Goal: Task Accomplishment & Management: Use online tool/utility

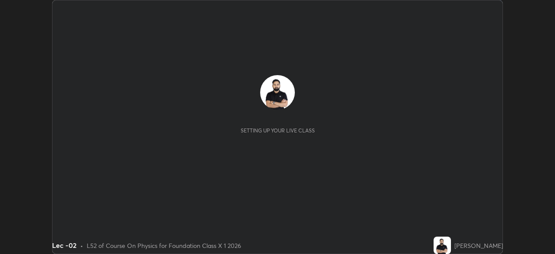
scroll to position [254, 554]
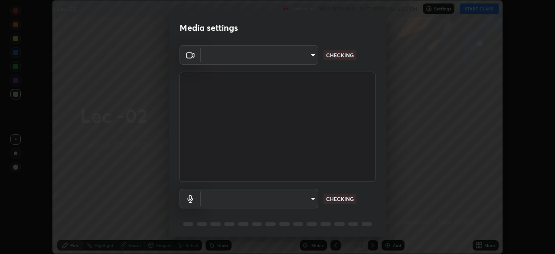
type input "bba66c41345857dcc9a6d4c580dc01eb5c8f13e357e582705132971b55534d29"
type input "ec6ec2dc0f2f3e030c25a31047b233f474420635a2a41b721e21e6901f136957"
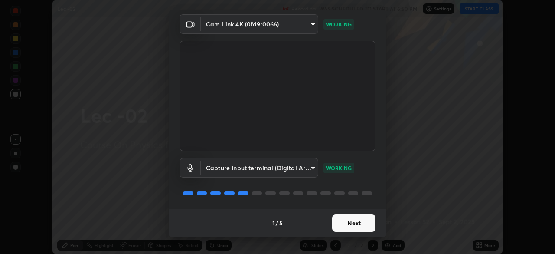
click at [357, 225] on button "Next" at bounding box center [353, 222] width 43 height 17
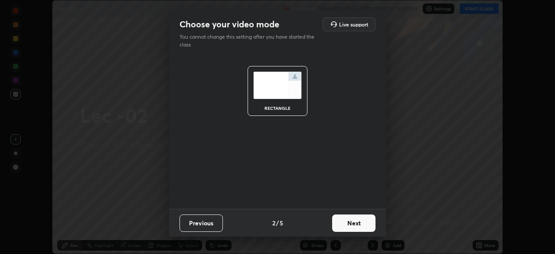
scroll to position [0, 0]
click at [357, 225] on button "Next" at bounding box center [353, 222] width 43 height 17
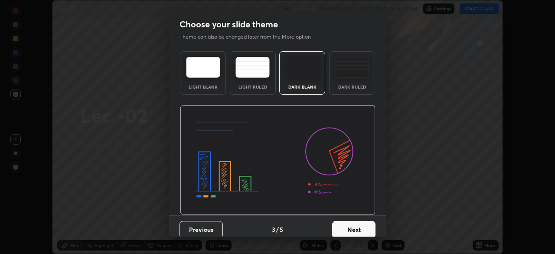
click at [358, 223] on button "Next" at bounding box center [353, 229] width 43 height 17
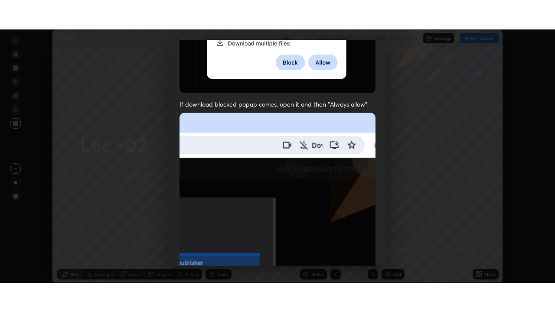
scroll to position [196, 0]
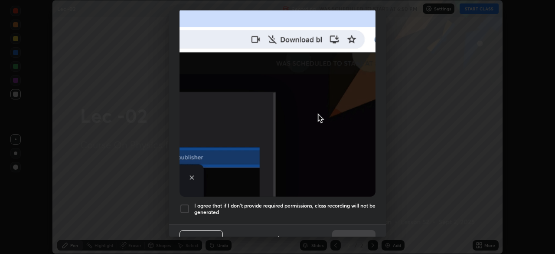
click at [180, 205] on div at bounding box center [184, 208] width 10 height 10
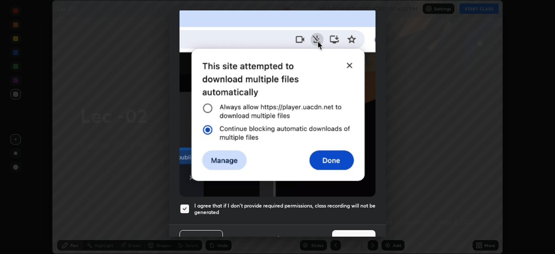
click at [350, 234] on button "Done" at bounding box center [353, 238] width 43 height 17
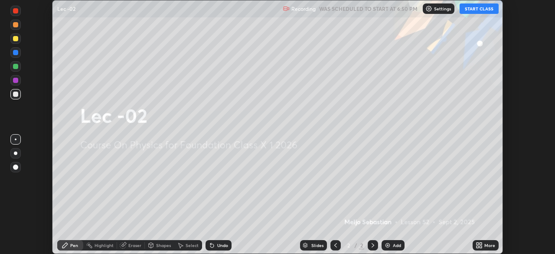
click at [480, 9] on button "START CLASS" at bounding box center [478, 8] width 39 height 10
click at [480, 243] on icon at bounding box center [480, 243] width 2 height 2
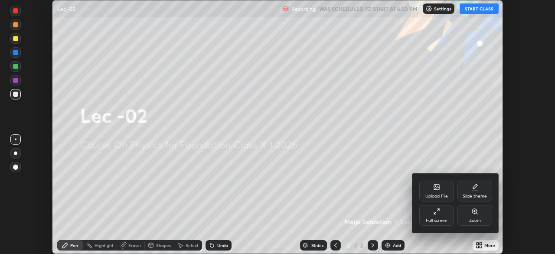
click at [444, 216] on div "Full screen" at bounding box center [436, 215] width 35 height 21
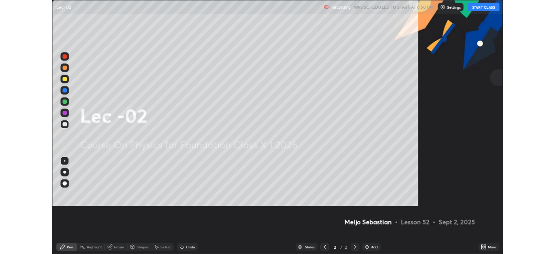
scroll to position [312, 555]
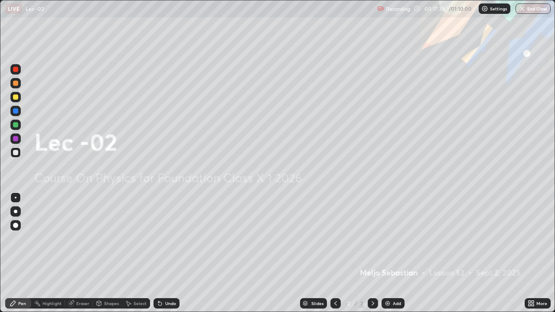
click at [384, 253] on img at bounding box center [387, 303] width 7 height 7
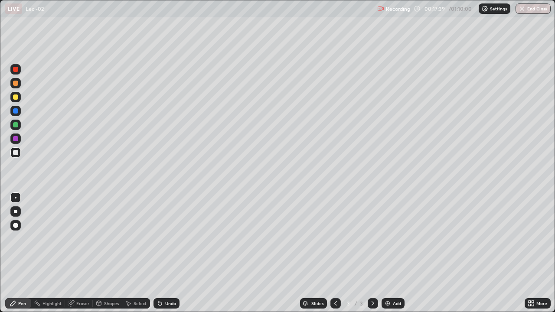
click at [16, 124] on div at bounding box center [15, 124] width 5 height 5
click at [78, 253] on div "Eraser" at bounding box center [82, 303] width 13 height 4
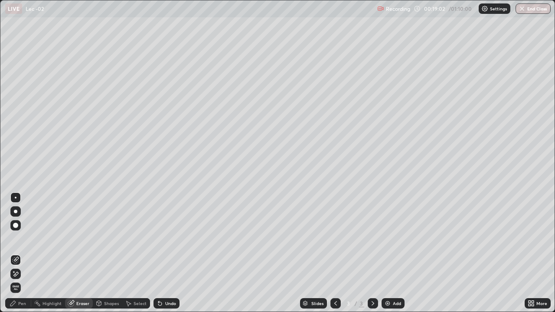
click at [17, 253] on span "Erase all" at bounding box center [16, 287] width 10 height 5
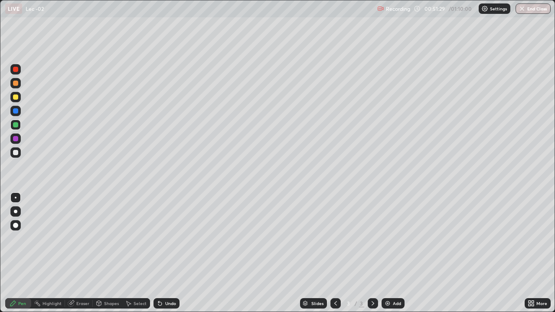
click at [79, 253] on div "Eraser" at bounding box center [82, 303] width 13 height 4
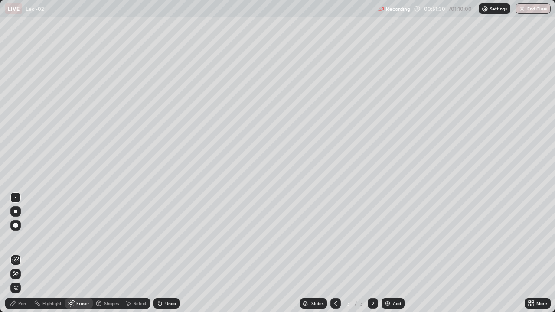
click at [15, 253] on div at bounding box center [15, 274] width 10 height 10
click at [17, 253] on span "Erase all" at bounding box center [16, 287] width 10 height 5
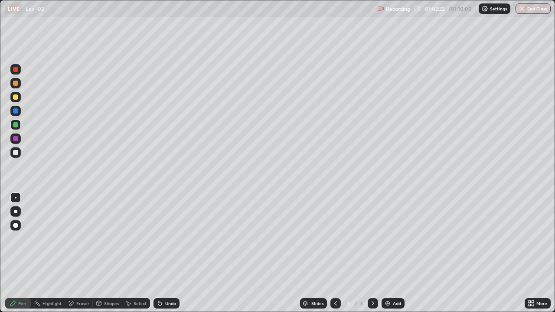
click at [75, 253] on div "Eraser" at bounding box center [79, 303] width 28 height 10
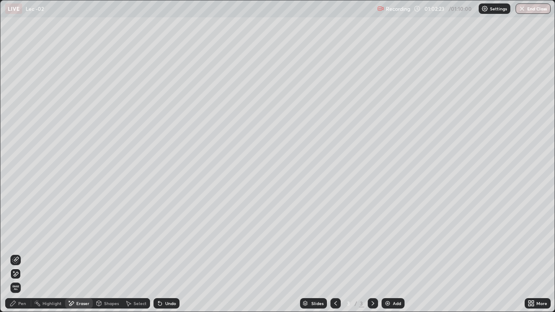
click at [16, 253] on div "Erase all" at bounding box center [15, 288] width 10 height 10
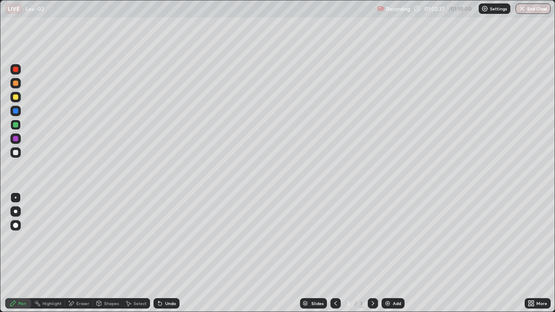
click at [163, 253] on div "Undo" at bounding box center [166, 303] width 26 height 10
click at [13, 139] on div at bounding box center [15, 138] width 5 height 5
click at [16, 128] on div at bounding box center [15, 125] width 10 height 10
click at [76, 253] on div "Eraser" at bounding box center [82, 303] width 13 height 4
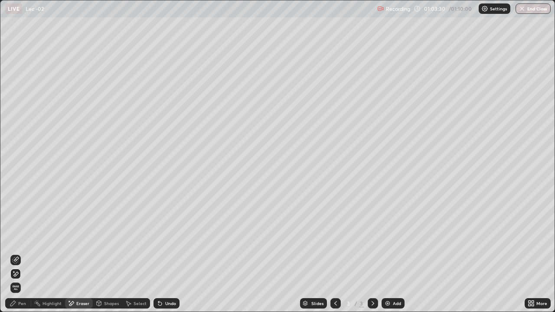
click at [106, 253] on div "Shapes" at bounding box center [111, 303] width 15 height 4
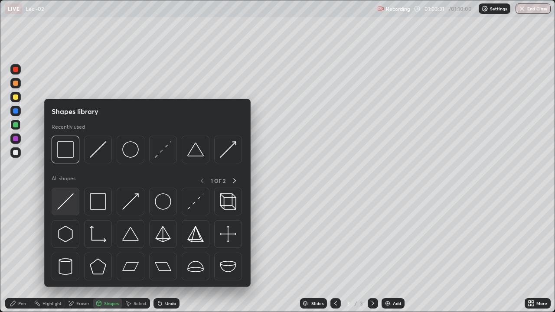
click at [66, 202] on img at bounding box center [65, 201] width 16 height 16
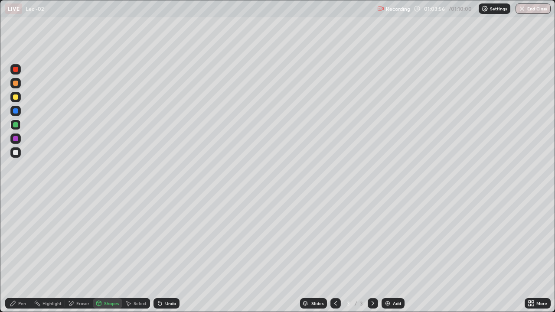
click at [21, 253] on div "Pen" at bounding box center [22, 303] width 8 height 4
click at [14, 151] on div at bounding box center [15, 152] width 5 height 5
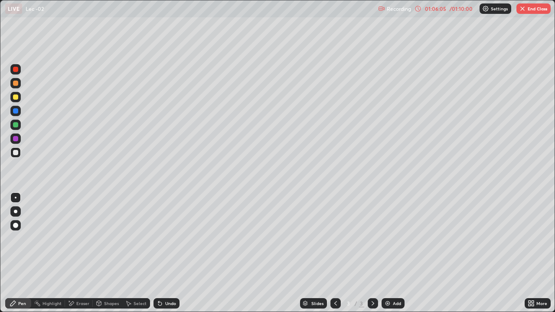
click at [165, 253] on div "Undo" at bounding box center [170, 303] width 11 height 4
click at [163, 253] on div "Undo" at bounding box center [166, 303] width 26 height 10
click at [160, 253] on icon at bounding box center [159, 303] width 7 height 7
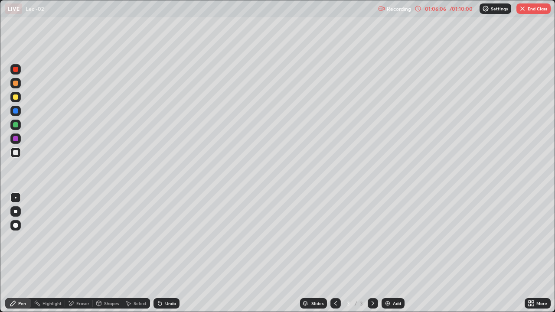
click at [162, 253] on icon at bounding box center [159, 303] width 7 height 7
click at [525, 12] on img "button" at bounding box center [522, 8] width 7 height 7
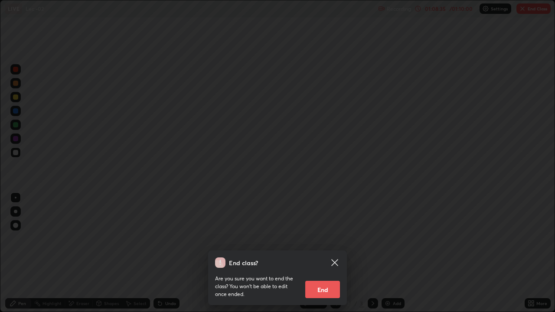
click at [332, 253] on button "End" at bounding box center [322, 289] width 35 height 17
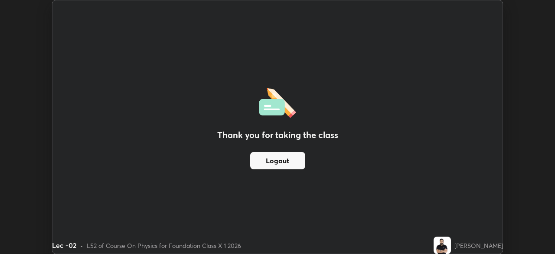
scroll to position [43090, 42789]
